Goal: Find specific page/section: Find specific page/section

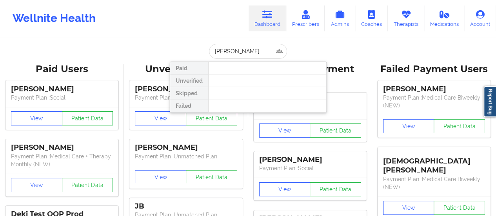
click at [232, 51] on input "[PERSON_NAME]" at bounding box center [248, 51] width 78 height 15
type input "[PERSON_NAME]"
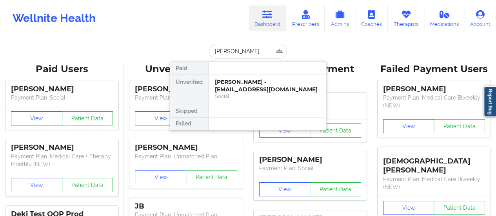
click at [250, 84] on div "[PERSON_NAME] - [EMAIL_ADDRESS][DOMAIN_NAME]" at bounding box center [267, 85] width 105 height 15
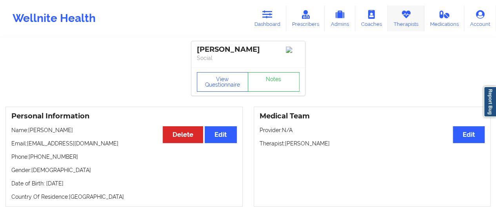
click at [393, 16] on link "Therapists" at bounding box center [406, 18] width 36 height 26
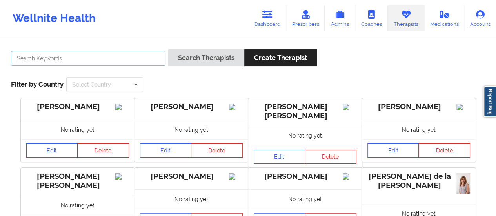
click at [144, 56] on input "text" at bounding box center [88, 58] width 155 height 15
type input "[PERSON_NAME]"
click at [168, 49] on button "Search Therapists" at bounding box center [206, 57] width 76 height 17
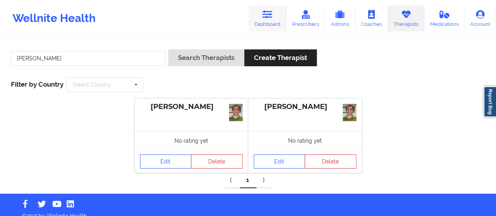
click at [257, 14] on link "Dashboard" at bounding box center [268, 18] width 38 height 26
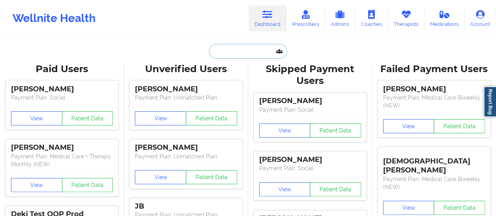
click at [232, 50] on input "text" at bounding box center [248, 51] width 78 height 15
paste input "[PERSON_NAME]"
type input "[PERSON_NAME]"
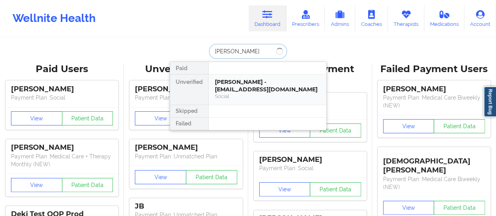
click at [253, 82] on div "[PERSON_NAME] - [EMAIL_ADDRESS][DOMAIN_NAME]" at bounding box center [267, 85] width 105 height 15
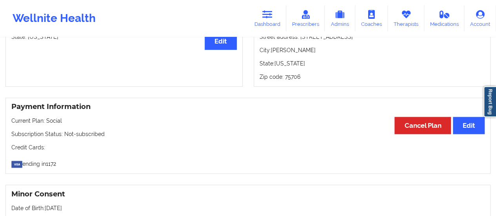
scroll to position [357, 0]
